Goal: Task Accomplishment & Management: Manage account settings

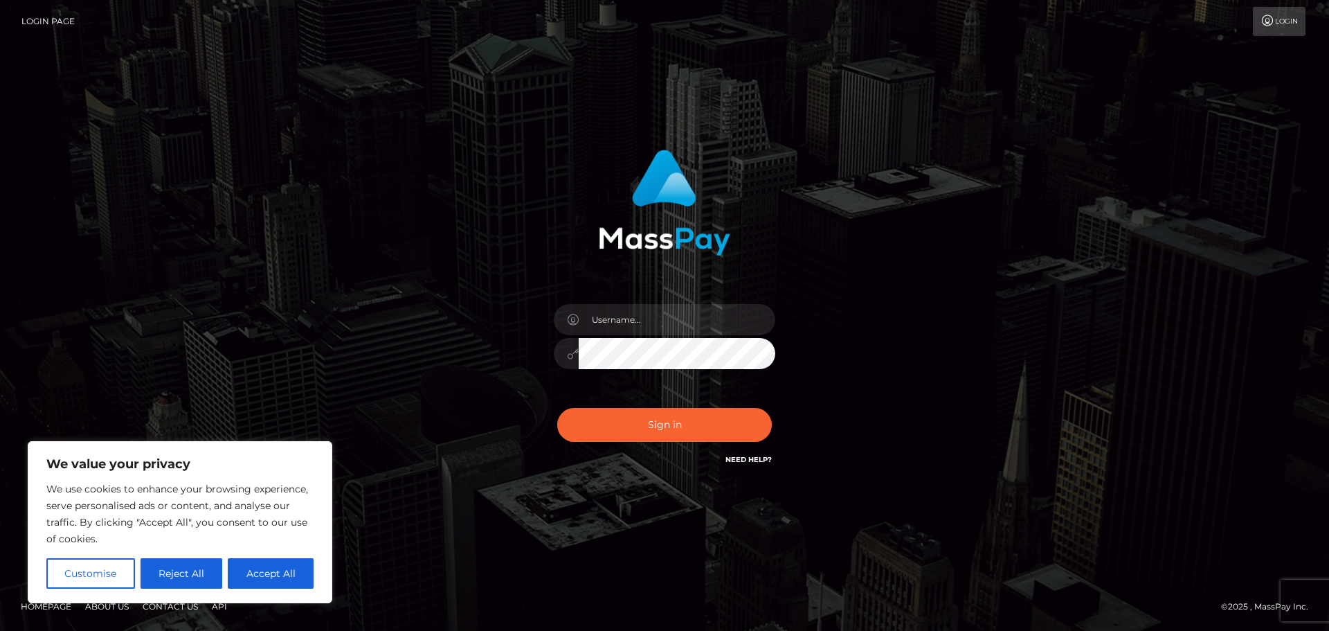
click at [260, 577] on button "Accept All" at bounding box center [271, 573] width 86 height 30
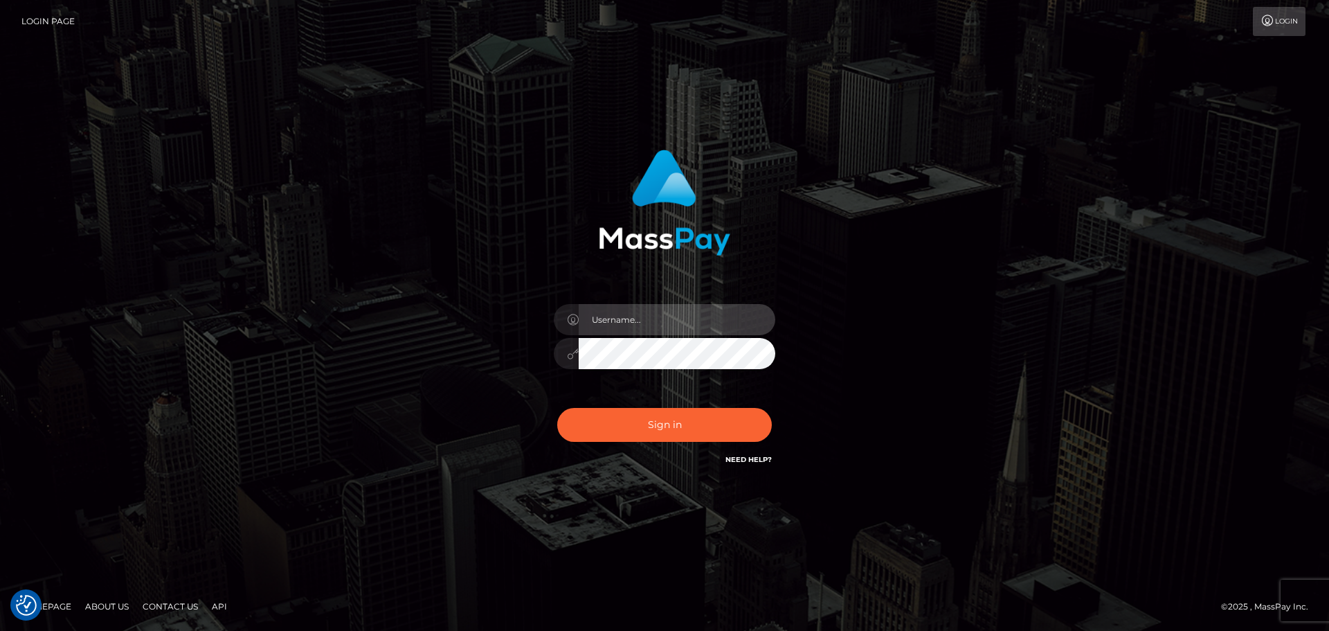
checkbox input "true"
click at [682, 320] on input "text" at bounding box center [677, 319] width 197 height 31
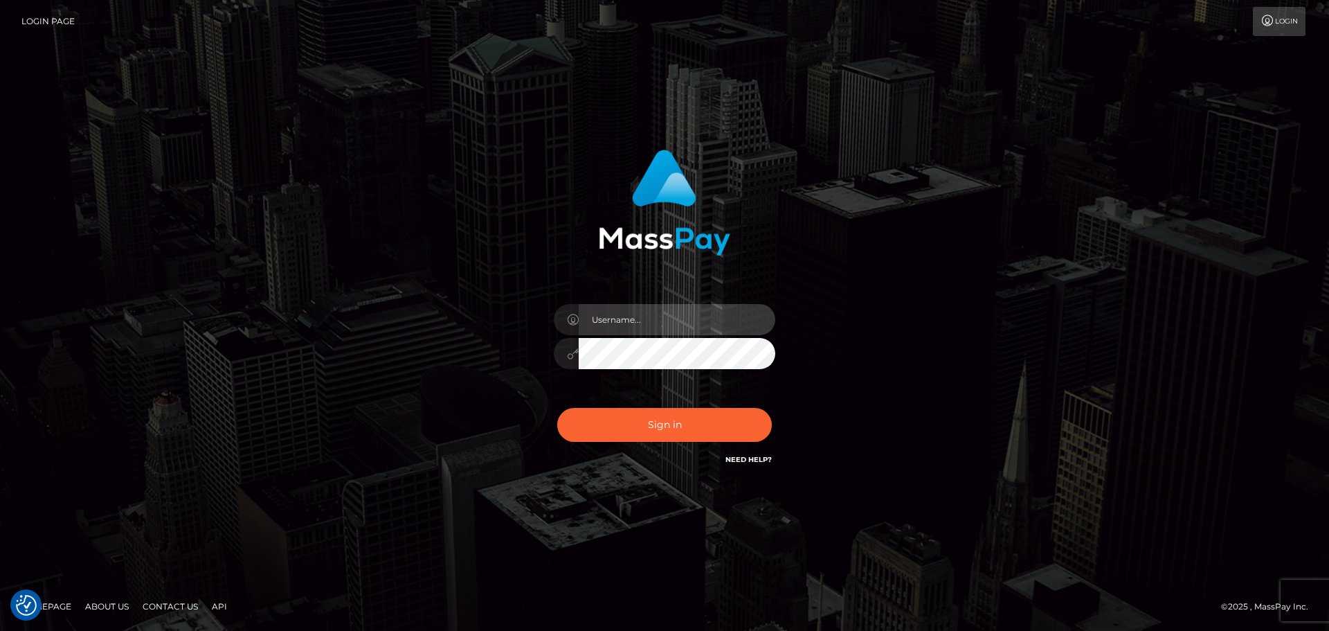
type input "[EMAIL_ADDRESS][DOMAIN_NAME]"
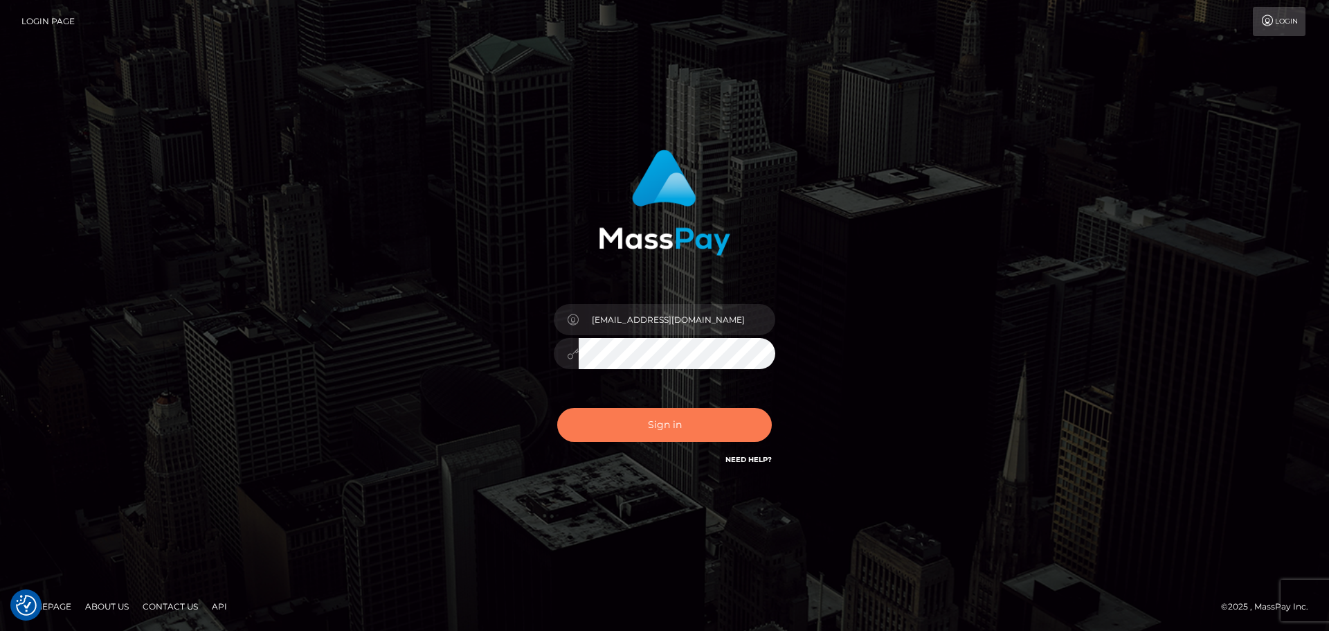
click at [653, 427] on button "Sign in" at bounding box center [664, 425] width 215 height 34
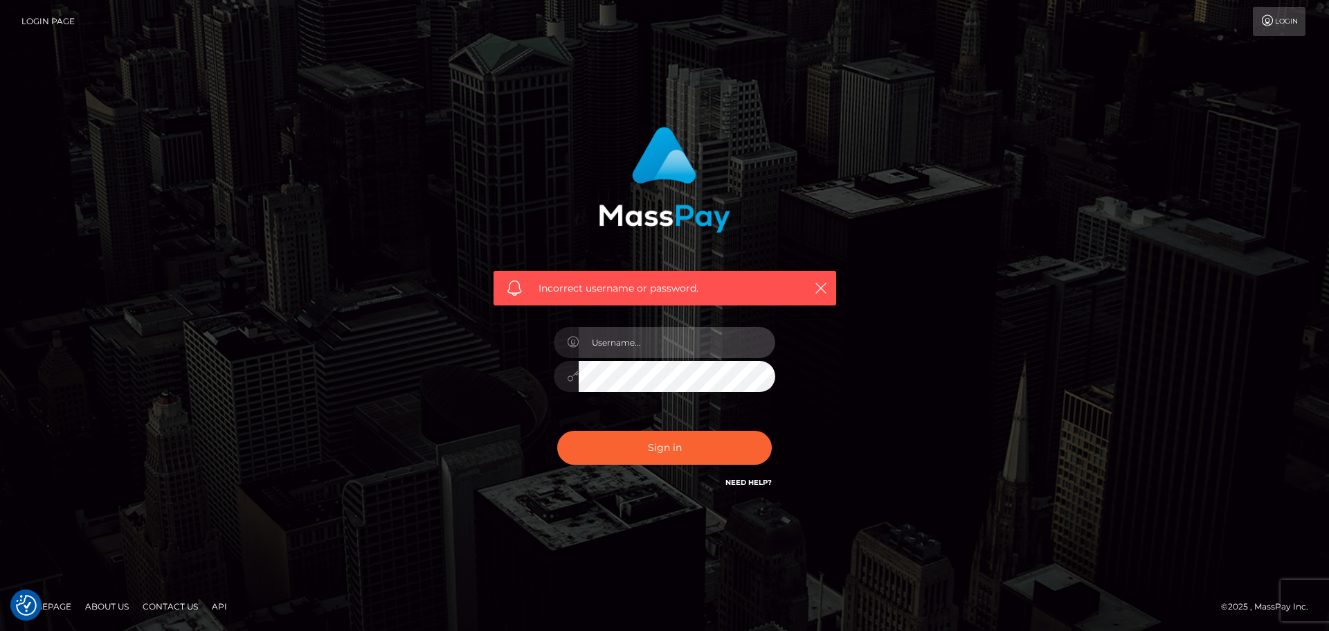
click at [650, 342] on input "text" at bounding box center [677, 342] width 197 height 31
type input "[EMAIL_ADDRESS][DOMAIN_NAME]"
